Goal: Task Accomplishment & Management: Complete application form

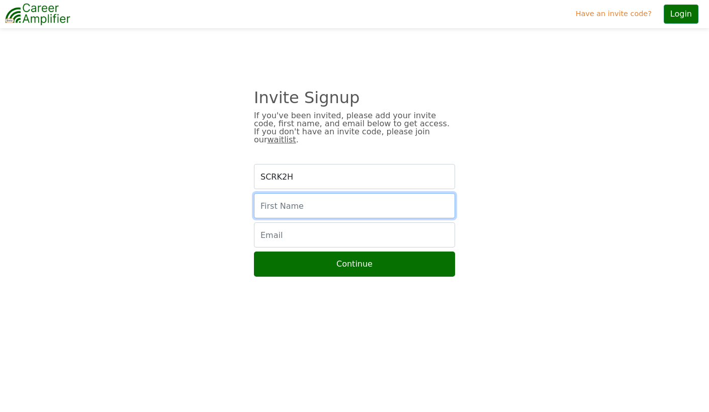
click at [332, 197] on input "text" at bounding box center [354, 205] width 201 height 25
type input "Leerone"
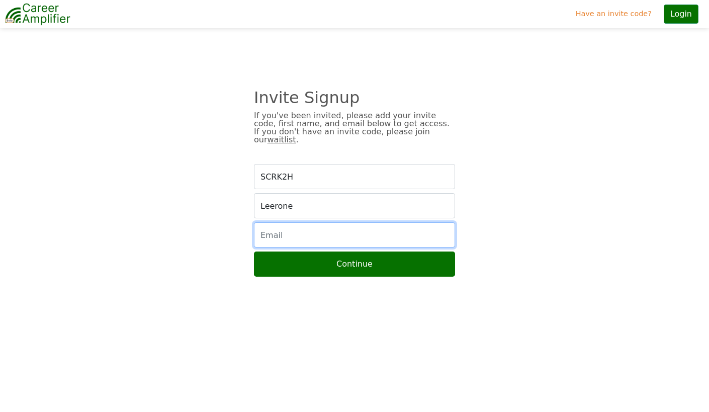
type input "leerone@gmail.com"
drag, startPoint x: 359, startPoint y: 227, endPoint x: 254, endPoint y: 224, distance: 104.6
click at [255, 224] on input "leerone@gmail.com" at bounding box center [354, 234] width 201 height 25
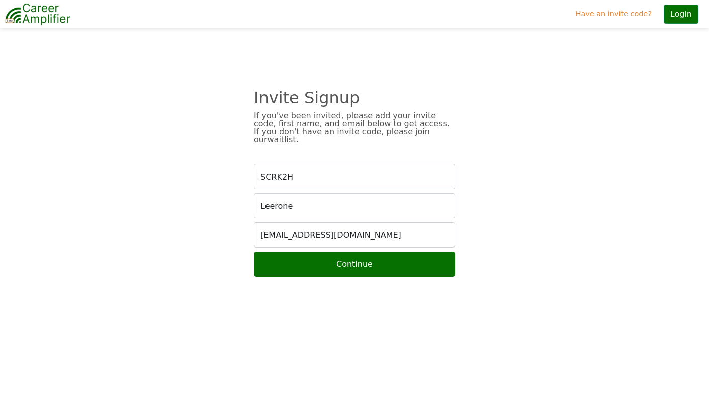
click at [216, 218] on div "SCRK2H Leerone leerone@gmail.com Continue" at bounding box center [354, 220] width 344 height 113
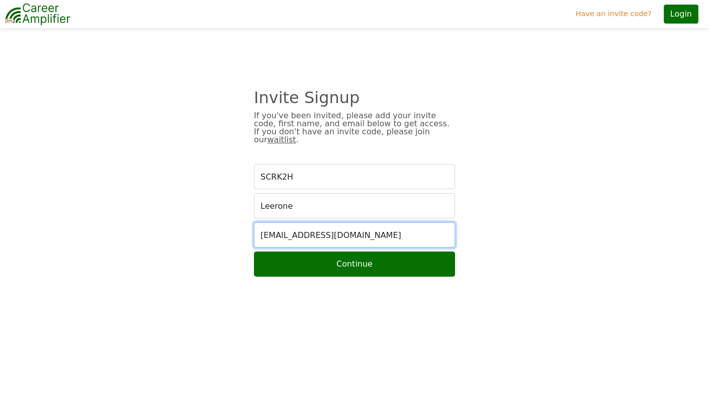
drag, startPoint x: 348, startPoint y: 230, endPoint x: 244, endPoint y: 229, distance: 104.0
click at [244, 229] on div "SCRK2H Leerone leerone@gmail.com Continue" at bounding box center [354, 220] width 344 height 113
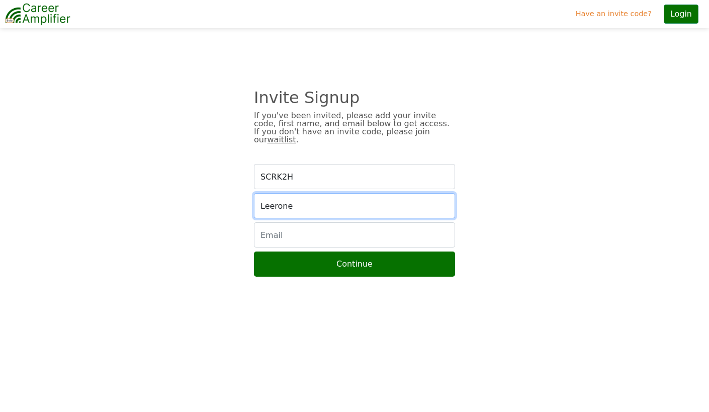
click at [311, 197] on input "Leerone" at bounding box center [354, 205] width 201 height 25
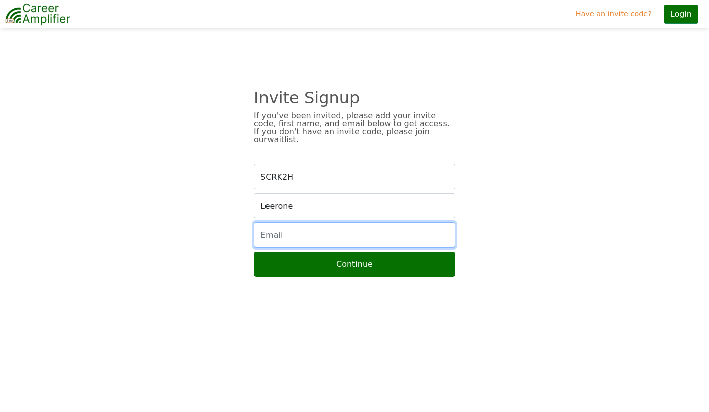
click at [276, 225] on input "email" at bounding box center [354, 234] width 201 height 25
type input "leerone@gmail.com"
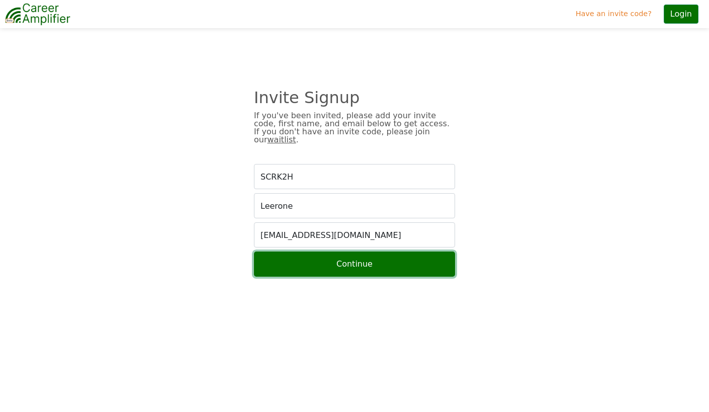
click at [370, 256] on button "Continue" at bounding box center [354, 263] width 201 height 25
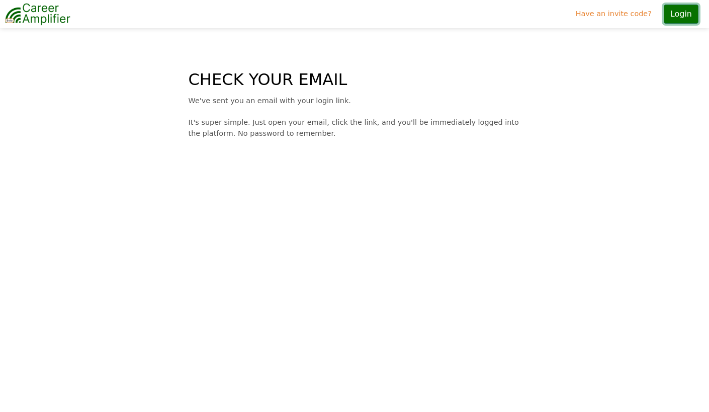
click at [686, 15] on button "Login" at bounding box center [680, 14] width 35 height 19
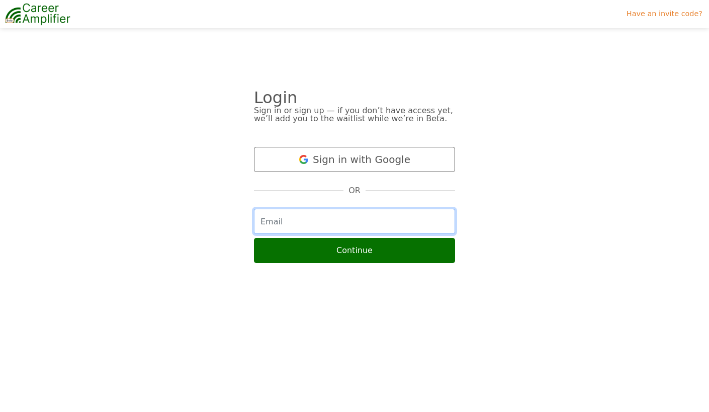
click at [353, 221] on input "email" at bounding box center [354, 221] width 201 height 25
type input "leerone@gmail.com"
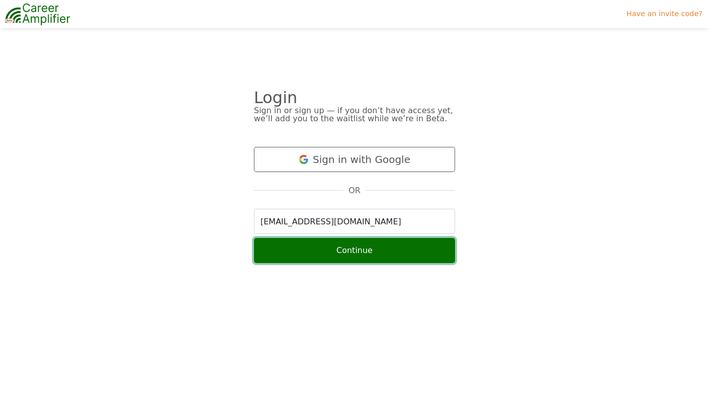
click at [345, 252] on button "Continue" at bounding box center [354, 250] width 201 height 25
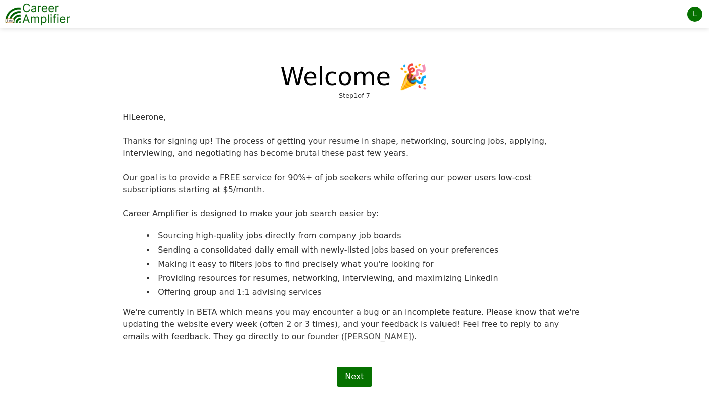
scroll to position [5, 0]
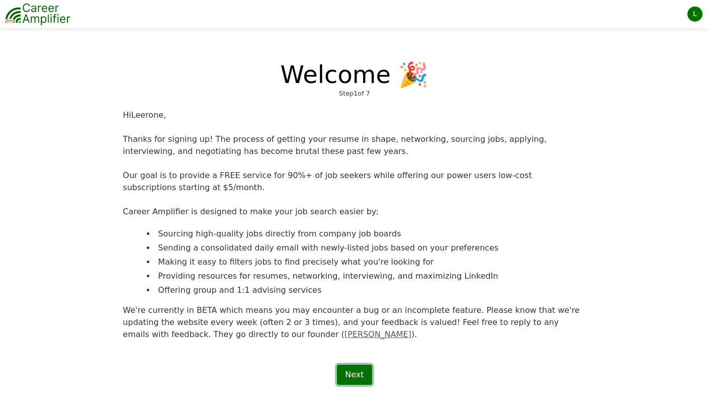
click at [356, 373] on link "Next" at bounding box center [354, 374] width 35 height 20
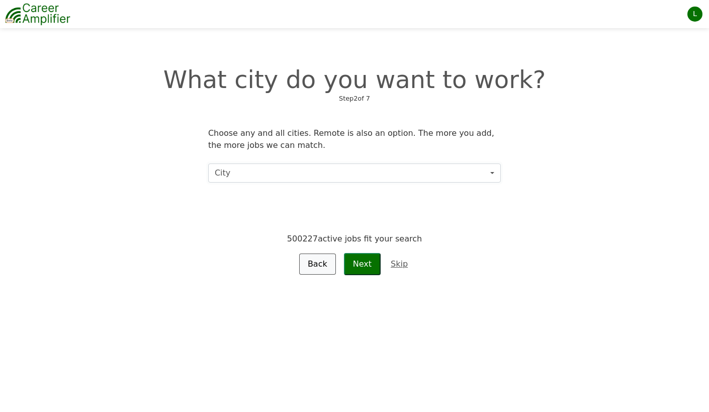
click at [280, 175] on button "City" at bounding box center [354, 172] width 292 height 19
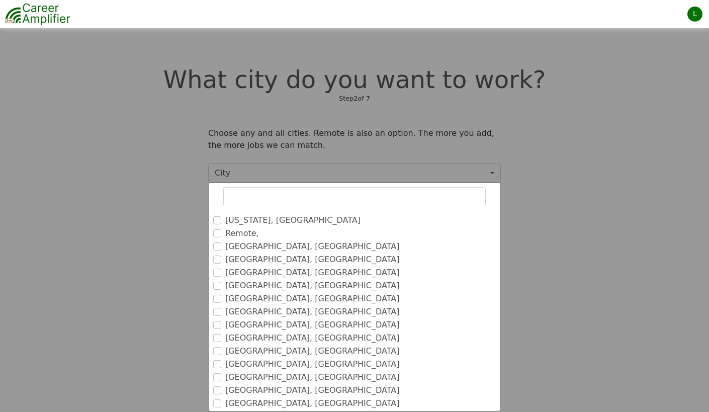
click at [247, 220] on label "New York, NY" at bounding box center [292, 220] width 135 height 12
click at [221, 220] on input "New York, NY" at bounding box center [217, 220] width 8 height 8
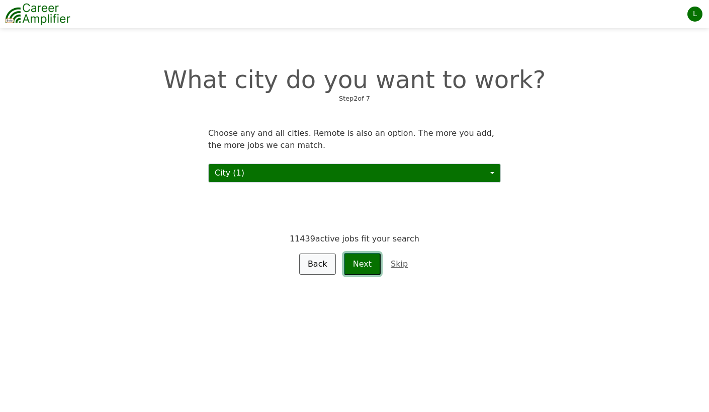
click at [358, 266] on button "Next" at bounding box center [362, 264] width 37 height 22
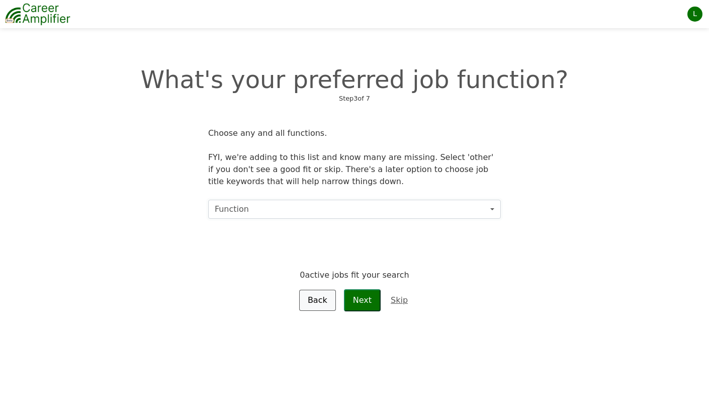
click at [295, 208] on button "Function" at bounding box center [354, 208] width 292 height 19
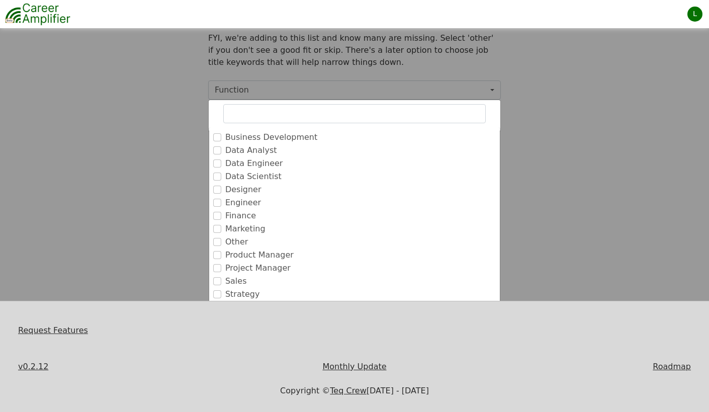
scroll to position [120, 0]
click at [217, 290] on input "Strategy" at bounding box center [217, 293] width 8 height 8
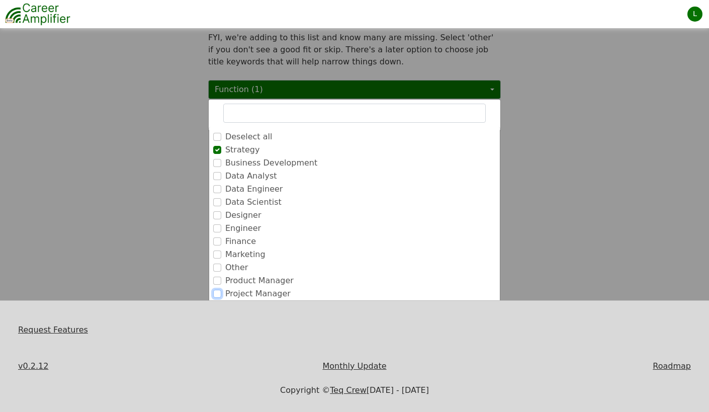
click at [219, 289] on input "Project Manager" at bounding box center [217, 293] width 8 height 8
click at [217, 278] on input "Other" at bounding box center [217, 280] width 8 height 8
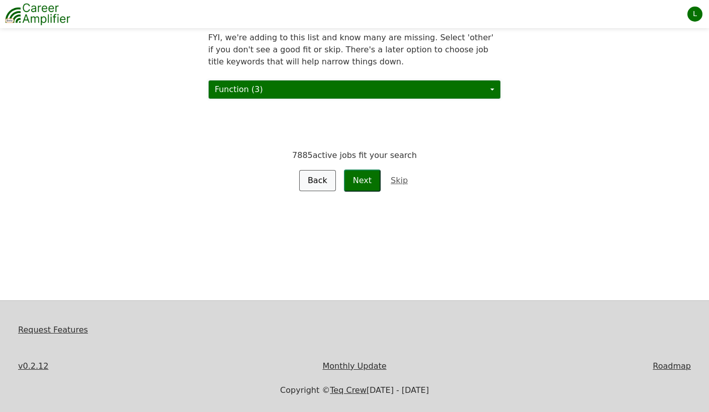
click at [386, 95] on button "Function (3)" at bounding box center [354, 89] width 292 height 19
click at [367, 175] on button "Next" at bounding box center [362, 180] width 37 height 22
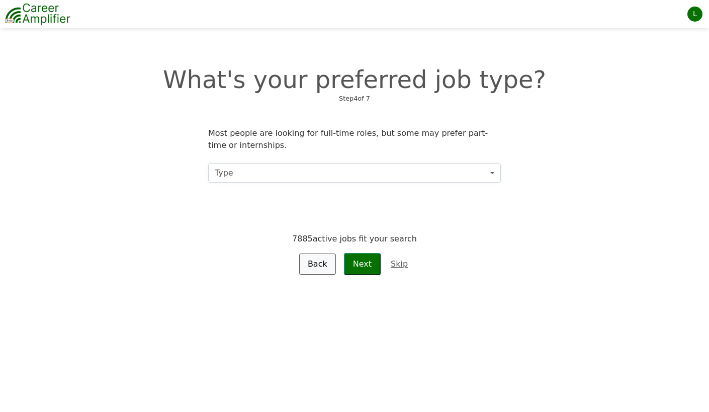
click at [378, 172] on button "Type" at bounding box center [354, 172] width 292 height 19
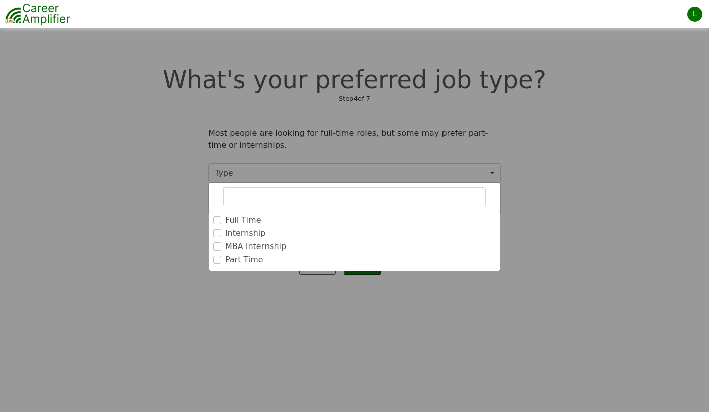
click at [249, 221] on label "Full Time" at bounding box center [243, 220] width 36 height 12
click at [221, 221] on input "Full Time" at bounding box center [217, 220] width 8 height 8
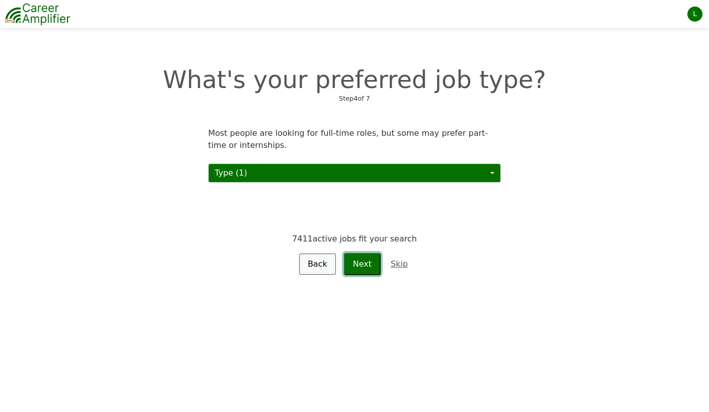
click at [361, 263] on button "Next" at bounding box center [362, 264] width 37 height 22
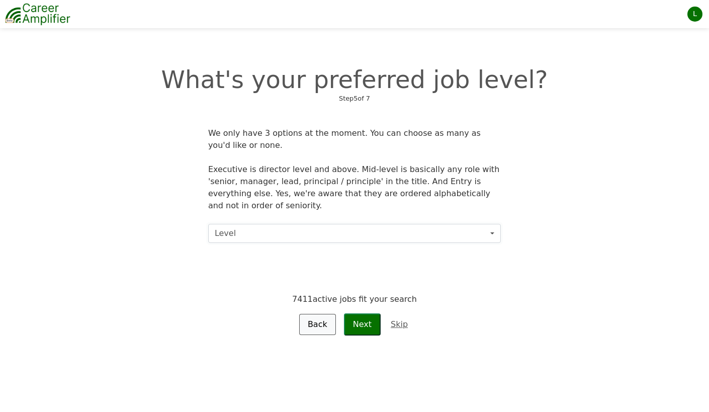
click at [377, 224] on button "Level" at bounding box center [354, 233] width 292 height 19
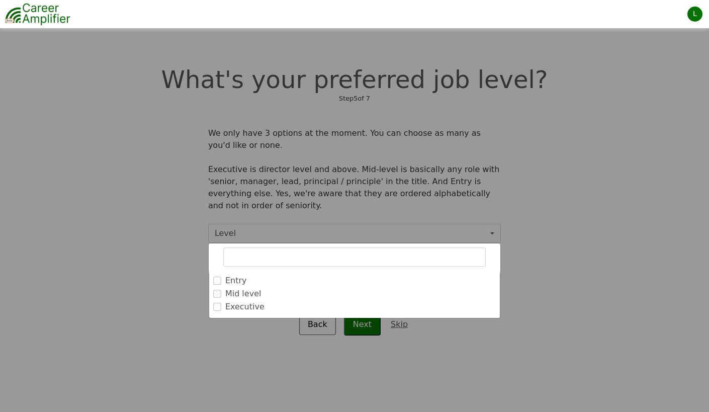
click at [245, 300] on label "Executive" at bounding box center [244, 306] width 39 height 12
click at [221, 302] on input "Executive" at bounding box center [217, 306] width 8 height 8
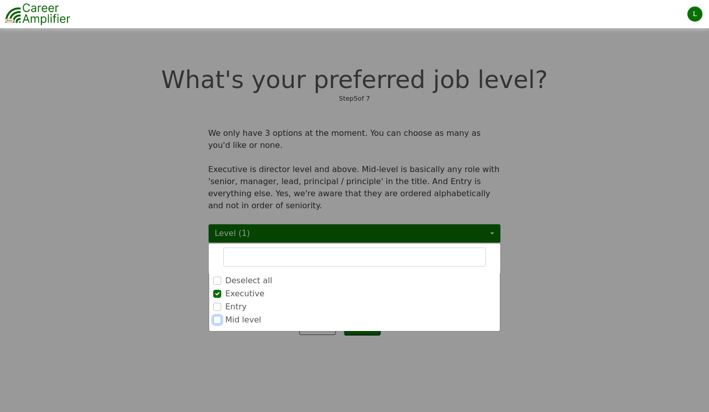
click at [220, 316] on input "Mid level" at bounding box center [217, 320] width 8 height 8
click at [217, 289] on input "Mid level" at bounding box center [217, 293] width 8 height 8
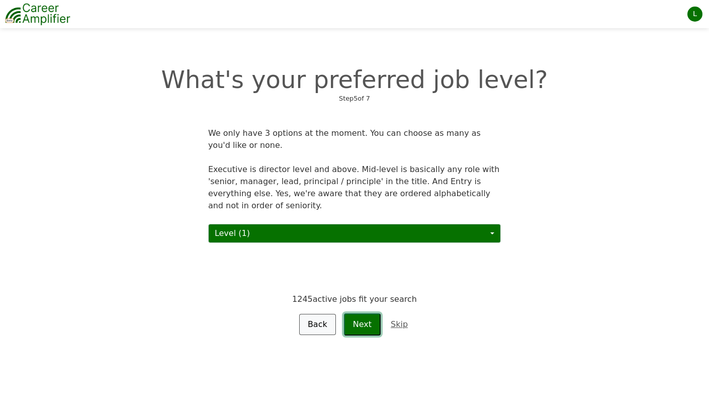
click at [359, 313] on button "Next" at bounding box center [362, 324] width 37 height 22
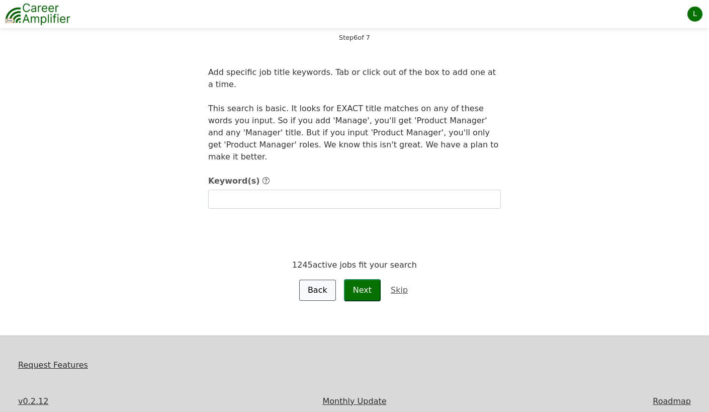
scroll to position [86, 0]
click at [358, 278] on button "Next" at bounding box center [362, 289] width 37 height 22
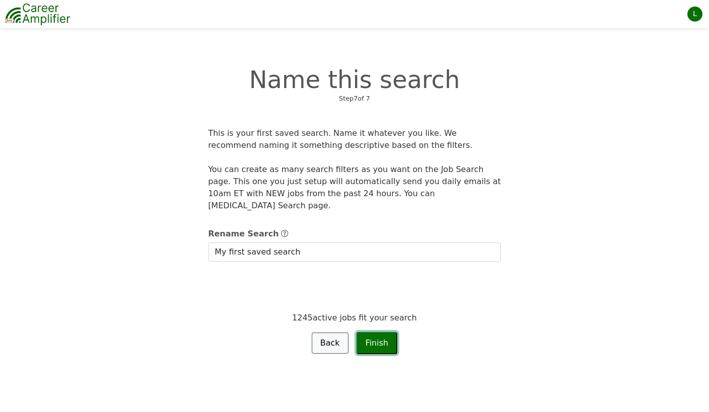
click at [373, 332] on button "Finish" at bounding box center [376, 343] width 41 height 22
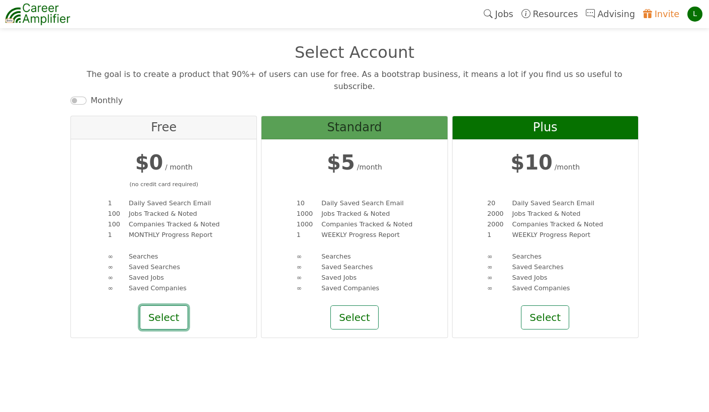
click at [169, 305] on button "Select" at bounding box center [164, 317] width 48 height 24
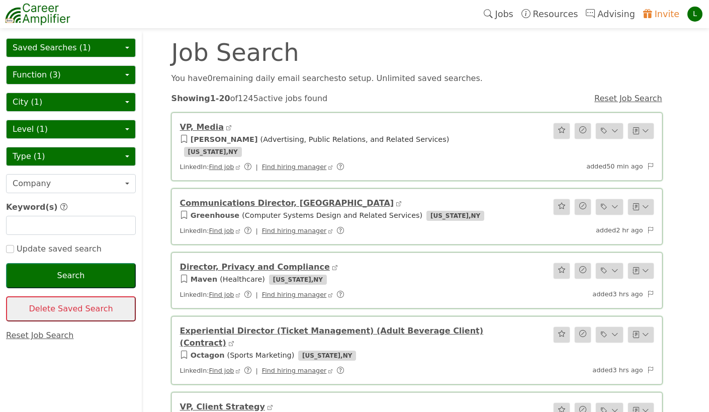
scroll to position [5, 0]
click at [131, 181] on button "Company" at bounding box center [71, 183] width 130 height 19
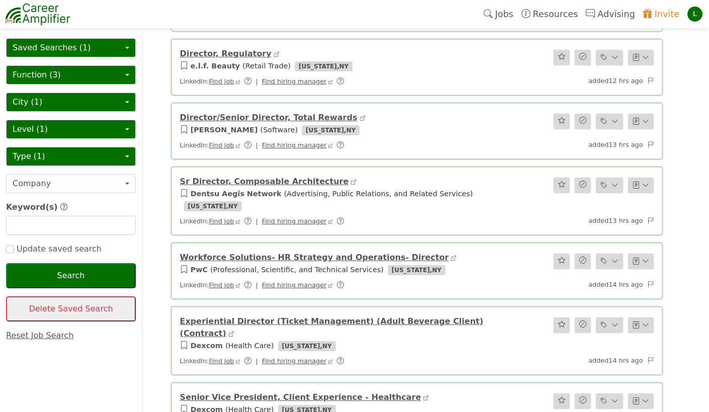
scroll to position [974, 0]
